Goal: Task Accomplishment & Management: Manage account settings

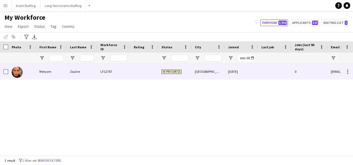
click at [124, 68] on div "LF12767" at bounding box center [113, 71] width 33 height 15
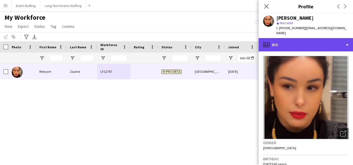
click at [309, 43] on div "profile Bio" at bounding box center [305, 44] width 94 height 13
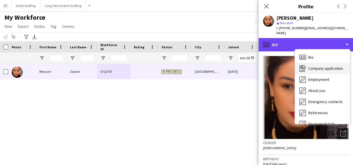
scroll to position [52, 0]
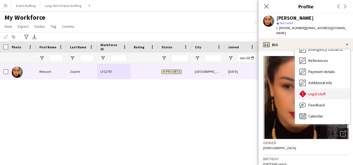
click at [315, 91] on span "Legal stuff" at bounding box center [316, 93] width 17 height 5
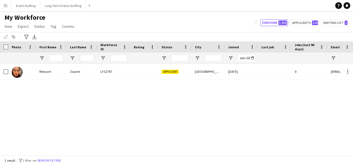
click at [132, 75] on div at bounding box center [144, 71] width 28 height 15
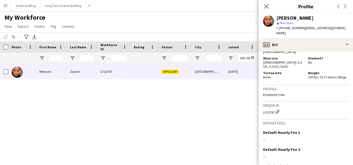
scroll to position [399, 0]
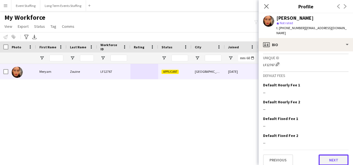
click at [332, 154] on button "Next" at bounding box center [333, 159] width 30 height 11
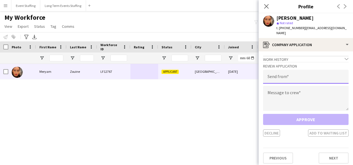
click at [295, 70] on input "email" at bounding box center [305, 77] width 85 height 14
type input "**********"
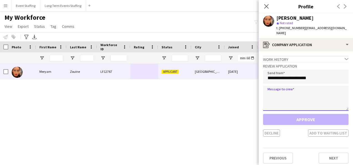
click at [292, 92] on textarea at bounding box center [305, 98] width 85 height 25
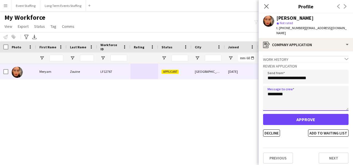
type textarea "*********"
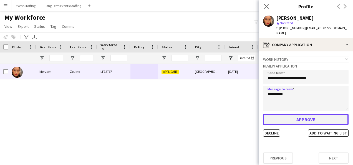
click at [296, 115] on button "Approve" at bounding box center [305, 119] width 85 height 11
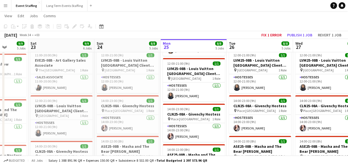
scroll to position [146, 0]
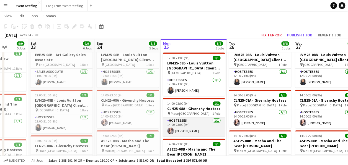
click at [185, 123] on app-card-role "Hostesses 1/1 14:00-23:00 (9h) Nesrine Saibi" at bounding box center [194, 126] width 62 height 19
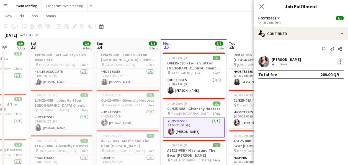
click at [340, 63] on div at bounding box center [340, 63] width 1 height 1
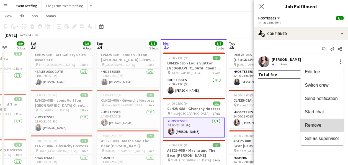
click at [314, 123] on span "Remove" at bounding box center [313, 125] width 17 height 5
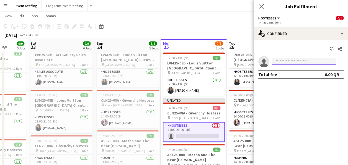
click at [293, 62] on input at bounding box center [304, 61] width 64 height 7
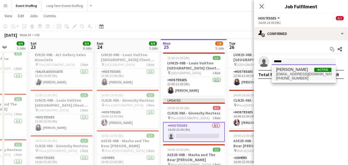
type input "******"
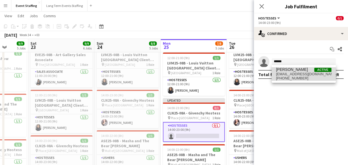
click at [294, 74] on span "[EMAIL_ADDRESS][DOMAIN_NAME]" at bounding box center [303, 74] width 55 height 4
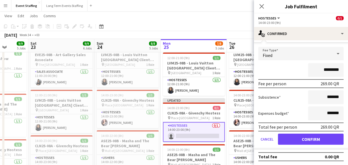
scroll to position [28, 0]
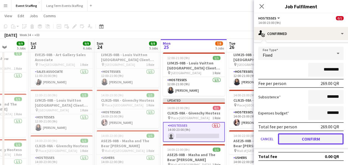
click at [301, 135] on button "Confirm" at bounding box center [311, 138] width 66 height 11
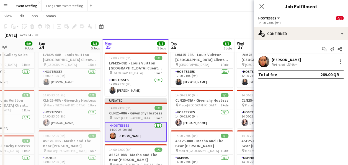
scroll to position [0, 165]
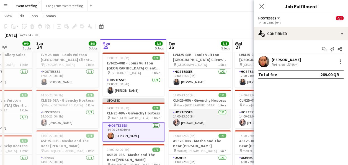
click at [184, 113] on app-card-role "Hostesses 1/1 14:00-23:00 (9h) Nesrine Saibi" at bounding box center [200, 118] width 62 height 19
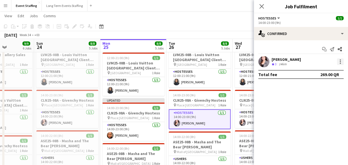
click at [343, 61] on div at bounding box center [340, 61] width 7 height 7
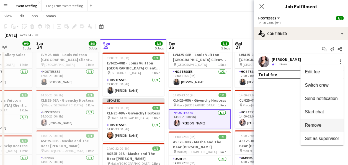
click at [316, 121] on button "Remove" at bounding box center [322, 124] width 43 height 13
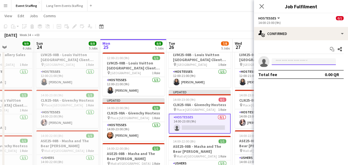
click at [294, 62] on input at bounding box center [304, 61] width 64 height 7
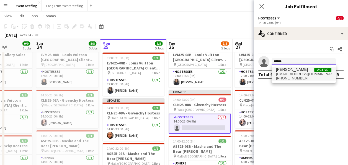
type input "******"
click at [295, 75] on span "[EMAIL_ADDRESS][DOMAIN_NAME]" at bounding box center [303, 74] width 55 height 4
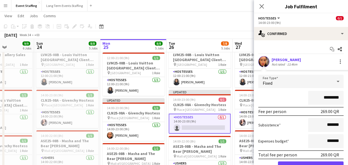
scroll to position [28, 0]
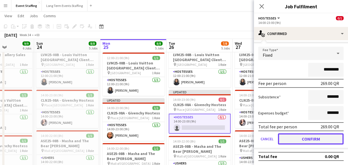
click at [305, 136] on button "Confirm" at bounding box center [311, 138] width 66 height 11
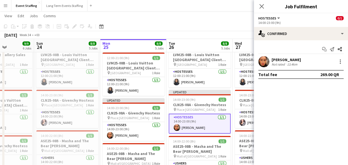
scroll to position [0, 0]
click at [244, 119] on app-user-avatar at bounding box center [243, 122] width 7 height 7
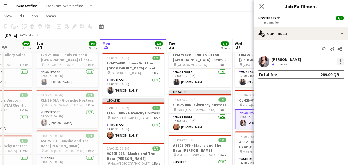
click at [338, 61] on div at bounding box center [340, 61] width 7 height 7
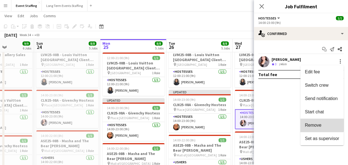
click at [307, 121] on button "Remove" at bounding box center [322, 124] width 43 height 13
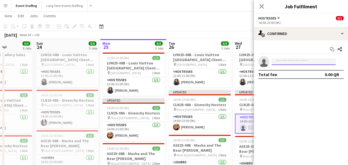
click at [297, 62] on input at bounding box center [304, 61] width 64 height 7
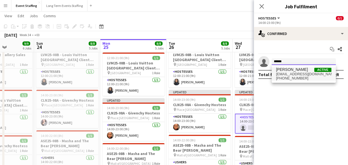
type input "******"
click at [300, 73] on span "[EMAIL_ADDRESS][DOMAIN_NAME]" at bounding box center [303, 74] width 55 height 4
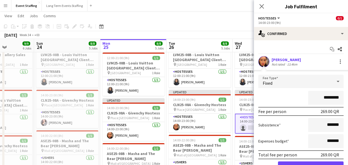
scroll to position [28, 0]
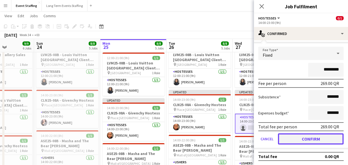
click at [307, 136] on button "Confirm" at bounding box center [311, 138] width 66 height 11
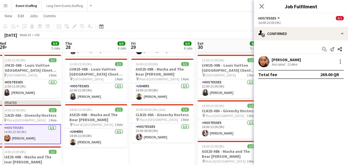
scroll to position [135, 0]
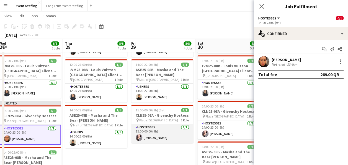
click at [165, 140] on app-card-role "Hostesses 1/1 15:00-00:00 (9h) Nesrine Saibi" at bounding box center [162, 133] width 62 height 19
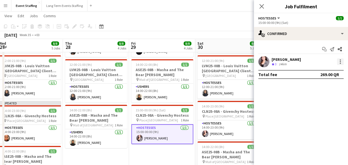
click at [339, 62] on div at bounding box center [340, 61] width 7 height 7
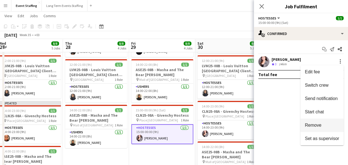
click at [313, 123] on span "Remove" at bounding box center [313, 125] width 17 height 5
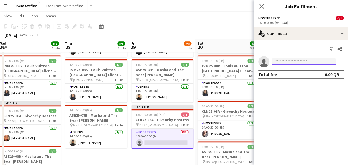
click at [287, 62] on input at bounding box center [304, 61] width 64 height 7
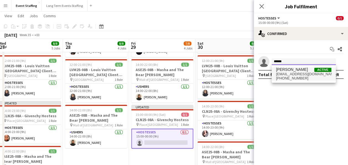
type input "******"
click at [289, 68] on span "[PERSON_NAME]" at bounding box center [292, 69] width 32 height 5
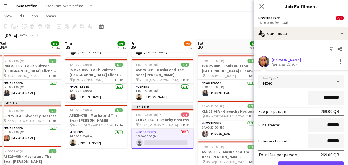
scroll to position [28, 0]
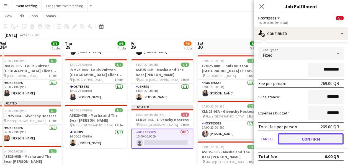
click at [301, 138] on button "Confirm" at bounding box center [311, 138] width 66 height 11
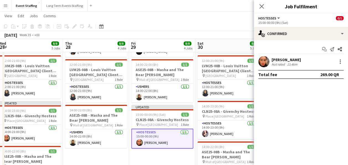
scroll to position [0, 0]
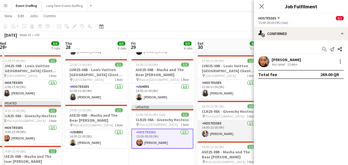
click at [241, 129] on app-card-role "Hostesses 1/1 14:00-23:00 (9h) Nesrine Saibi" at bounding box center [229, 129] width 62 height 19
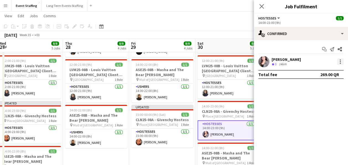
click at [339, 62] on div at bounding box center [340, 61] width 7 height 7
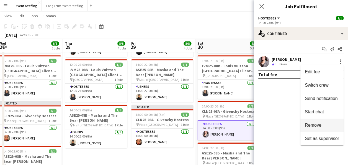
click at [321, 123] on span "Remove" at bounding box center [313, 125] width 17 height 5
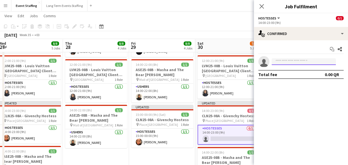
click at [284, 63] on input at bounding box center [304, 61] width 64 height 7
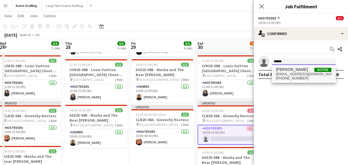
type input "******"
click at [288, 72] on span "[EMAIL_ADDRESS][DOMAIN_NAME]" at bounding box center [303, 74] width 55 height 4
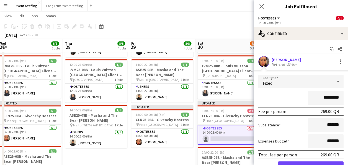
scroll to position [28, 0]
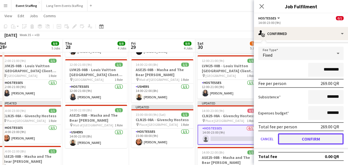
click at [300, 138] on button "Confirm" at bounding box center [311, 138] width 66 height 11
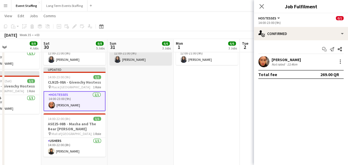
scroll to position [0, 157]
click at [180, 90] on app-date-cell "10:00-22:00 (12h) 4/4 ASE25-08A - MOQ Back to School Campaign pin Mall of Qatar…" at bounding box center [207, 54] width 66 height 321
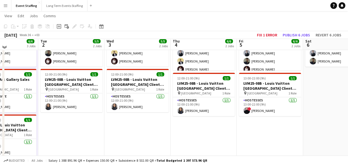
scroll to position [0, 0]
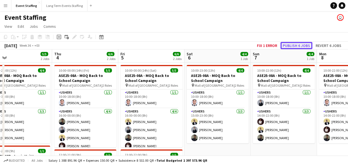
click at [301, 45] on button "Publish 6 jobs" at bounding box center [297, 45] width 32 height 7
